Goal: Task Accomplishment & Management: Use online tool/utility

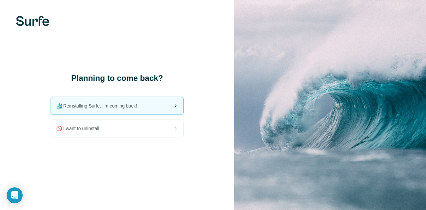
click at [110, 108] on span "🏄🏻‍♂️ Reinstalling Surfe, I'm coming back!" at bounding box center [99, 105] width 86 height 7
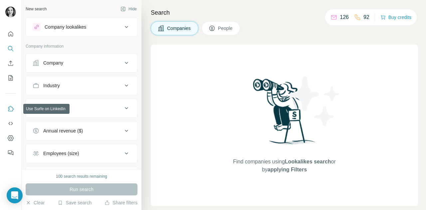
click at [10, 110] on icon "Use Surfe on LinkedIn" at bounding box center [10, 108] width 7 height 7
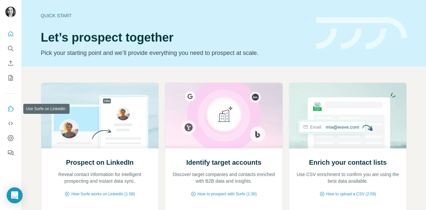
click at [11, 111] on icon "Use Surfe on LinkedIn" at bounding box center [10, 108] width 7 height 7
